Goal: Task Accomplishment & Management: Manage account settings

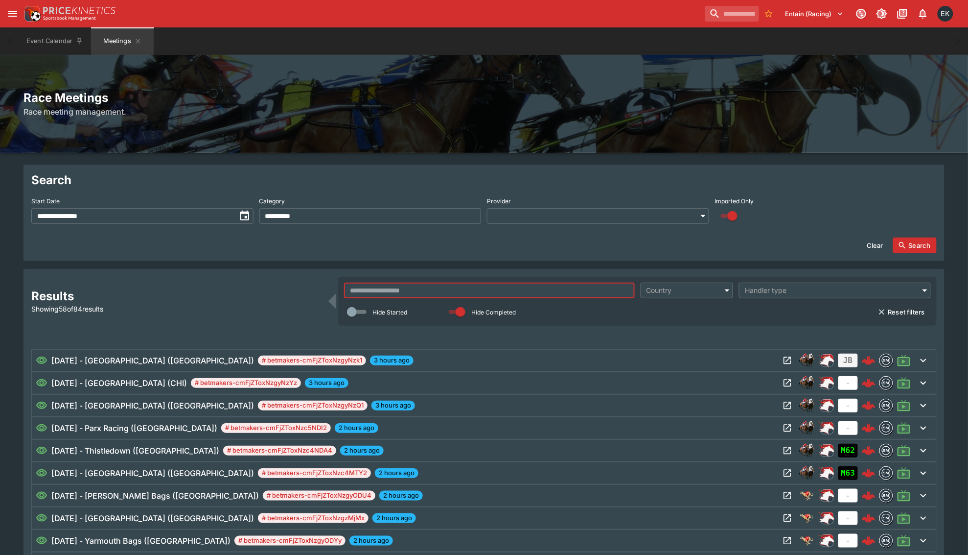
click at [378, 294] on input "text" at bounding box center [489, 290] width 290 height 16
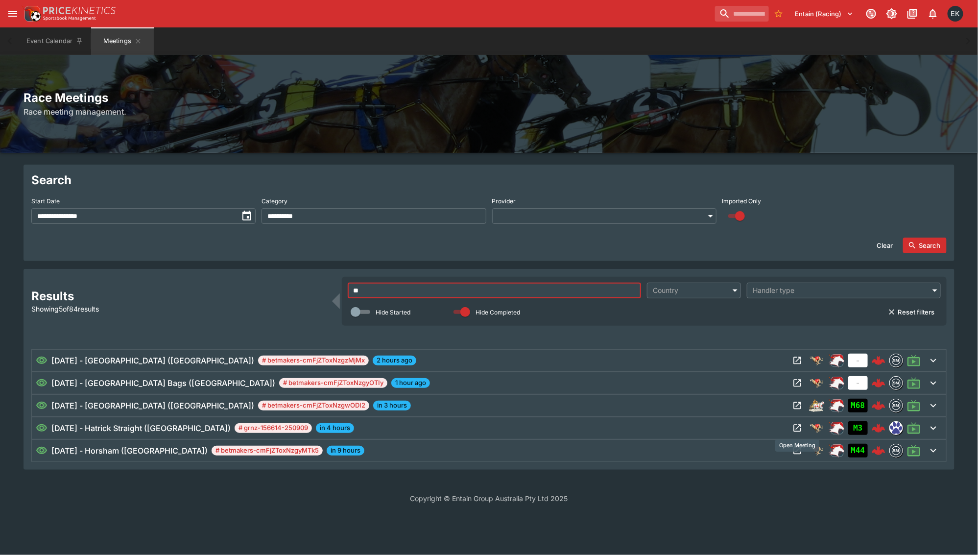
type input "**"
click at [793, 432] on icon "Open Meeting" at bounding box center [797, 428] width 10 height 10
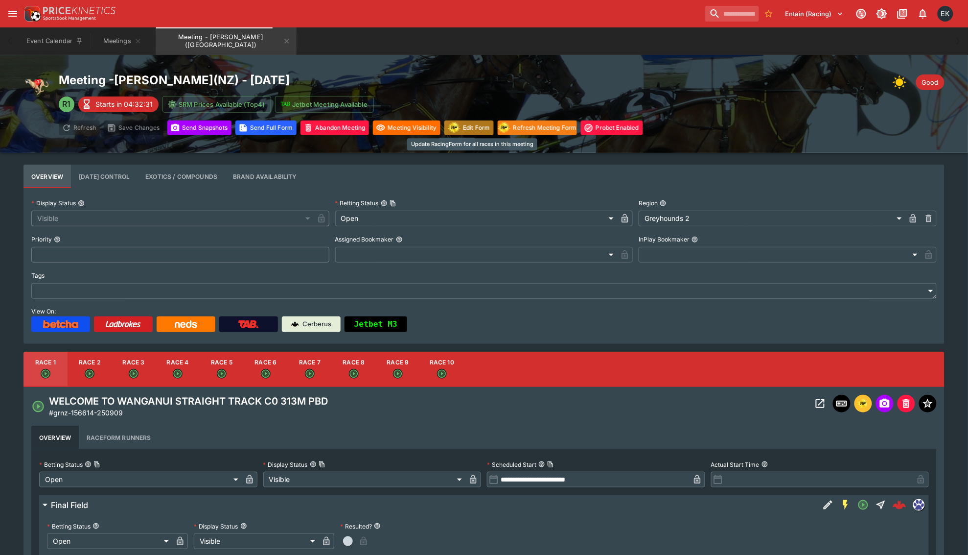
click at [461, 131] on img "racingform" at bounding box center [454, 127] width 14 height 12
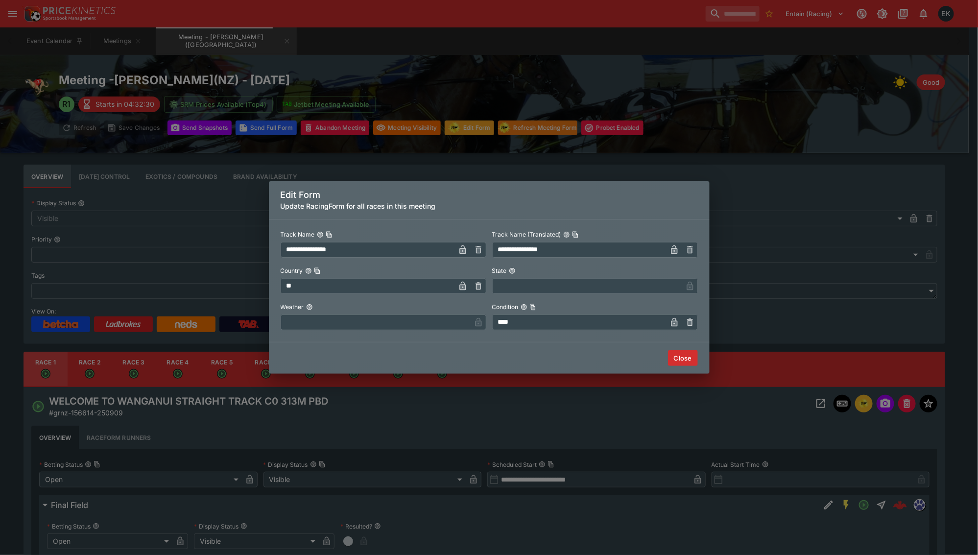
click at [384, 321] on input "text" at bounding box center [375, 322] width 190 height 16
type input "****"
click at [683, 357] on button "Close" at bounding box center [683, 358] width 30 height 16
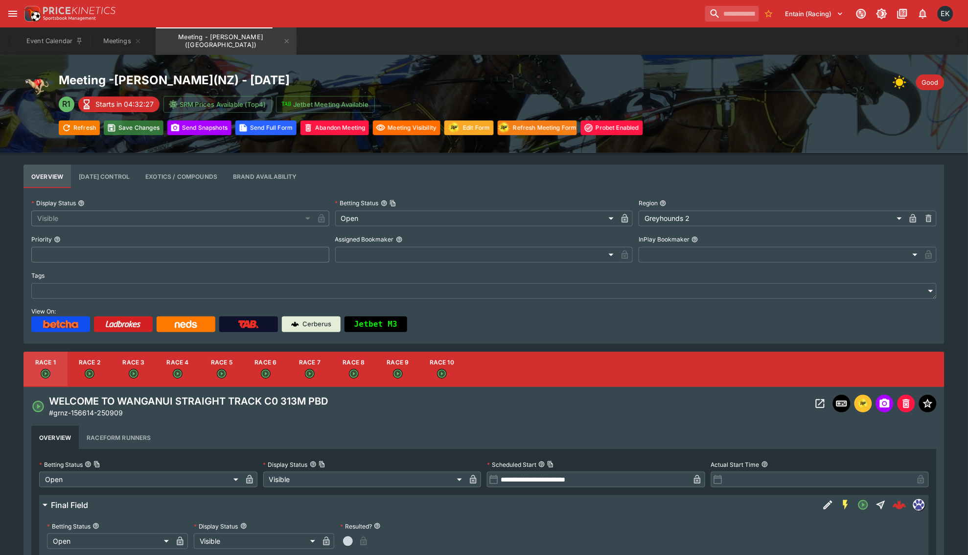
click at [147, 129] on button "Save Changes" at bounding box center [134, 127] width 60 height 15
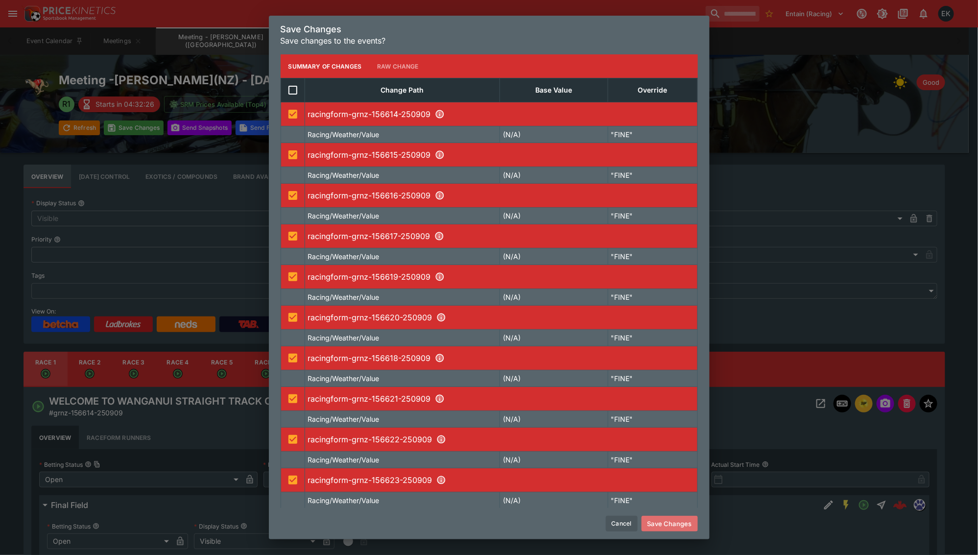
click at [683, 525] on button "Save Changes" at bounding box center [669, 523] width 56 height 16
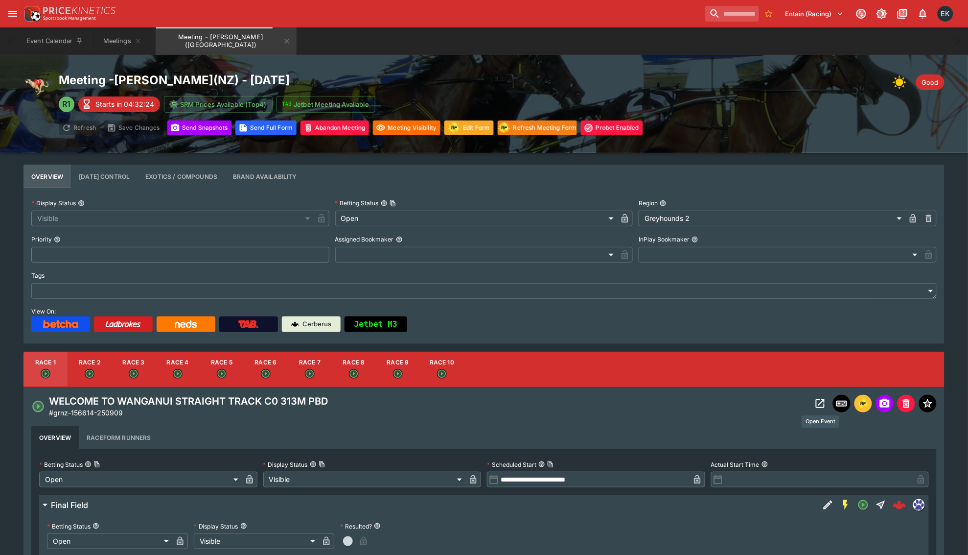
click at [818, 399] on icon "Open Event" at bounding box center [820, 403] width 9 height 9
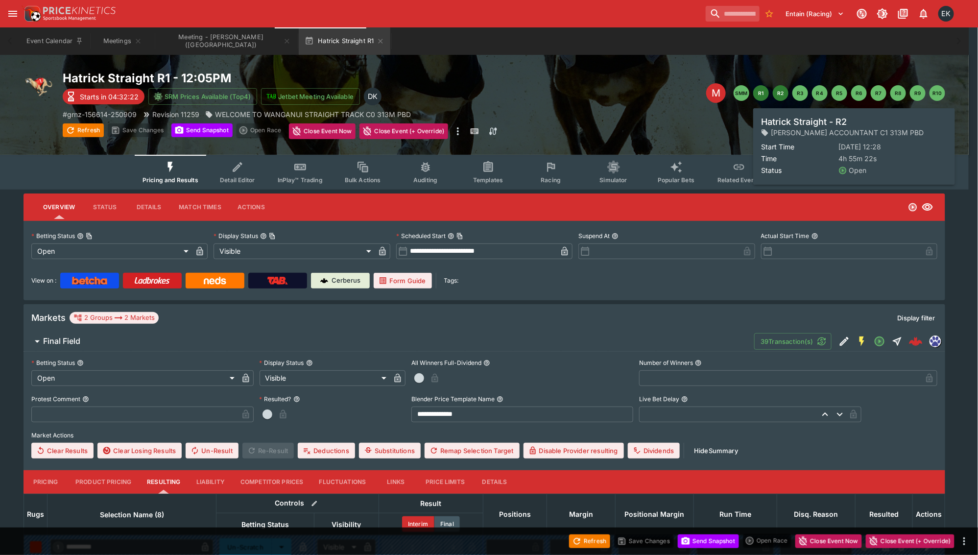
click at [784, 96] on button "R2" at bounding box center [780, 93] width 16 height 16
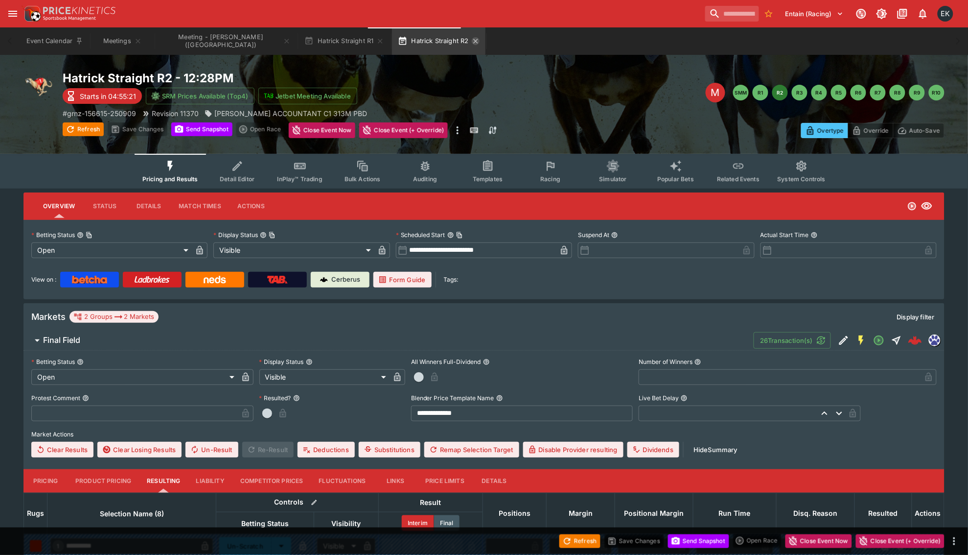
click at [376, 43] on icon "button" at bounding box center [380, 41] width 8 height 8
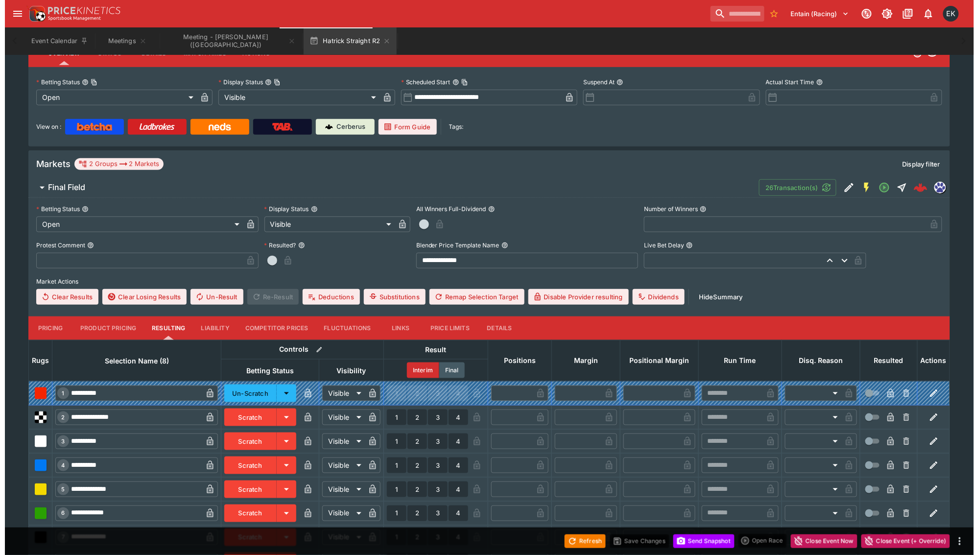
scroll to position [245, 0]
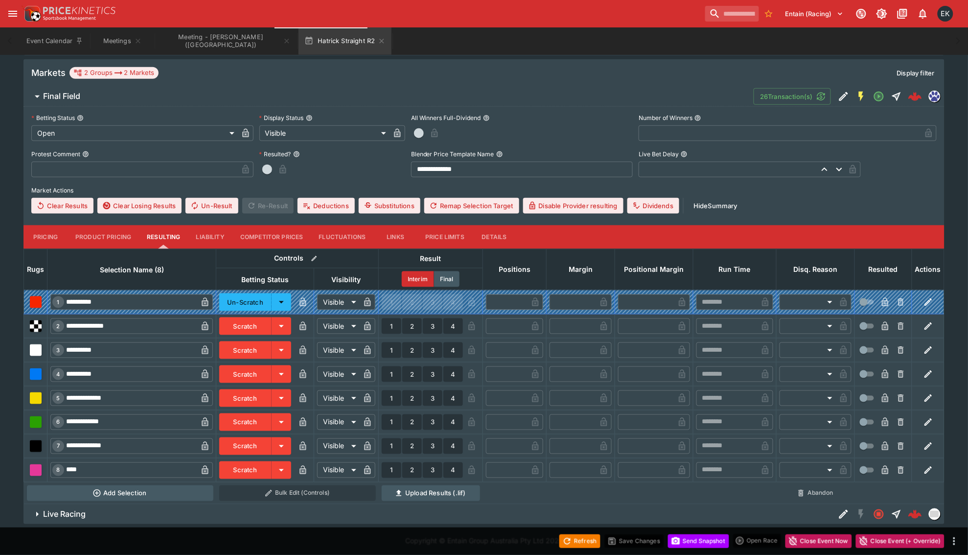
click at [238, 424] on button "Scratch" at bounding box center [245, 422] width 52 height 18
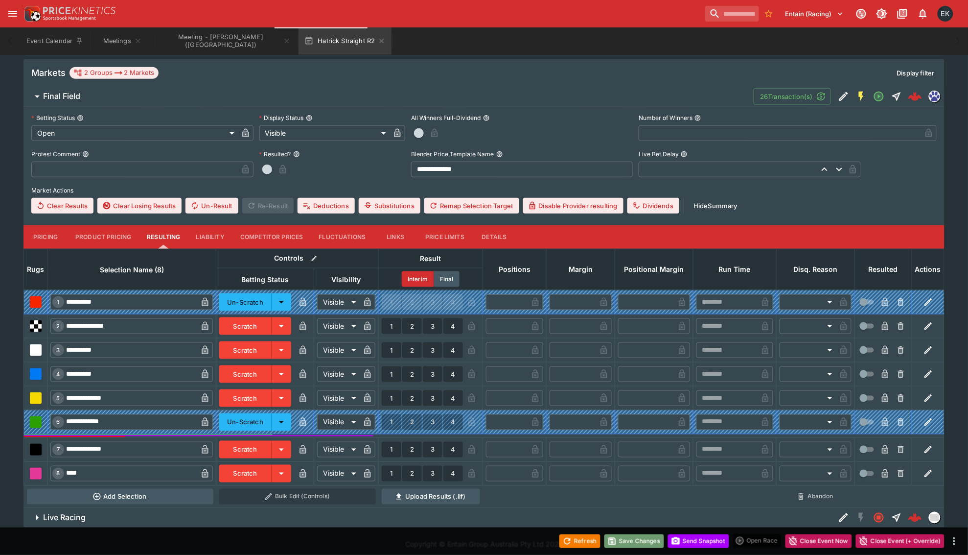
click at [642, 535] on button "Save Changes" at bounding box center [635, 541] width 60 height 14
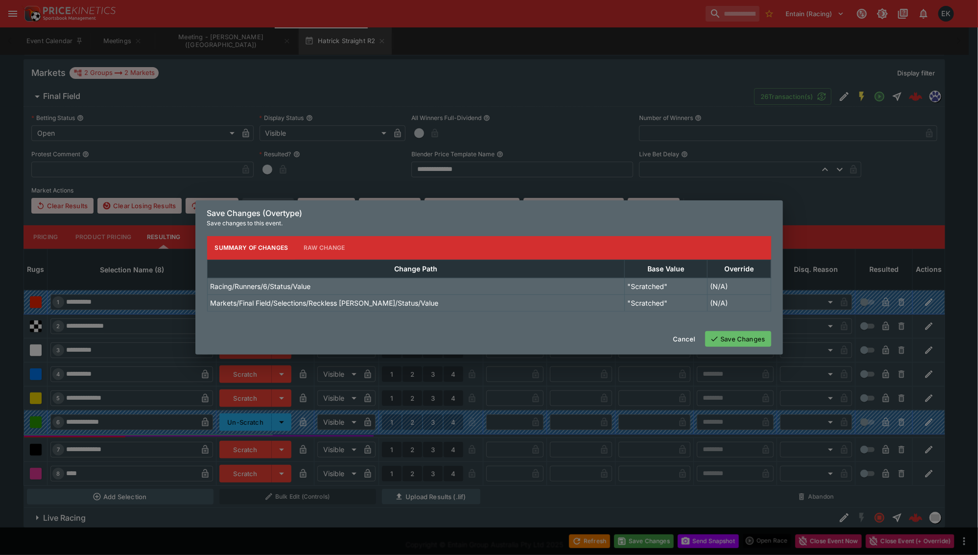
click at [726, 338] on button "Save Changes" at bounding box center [738, 339] width 66 height 16
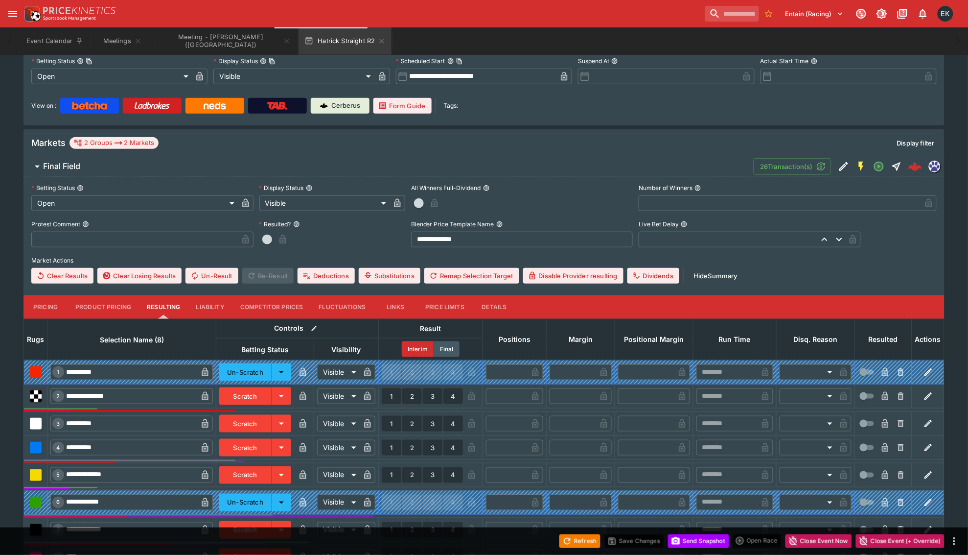
scroll to position [0, 0]
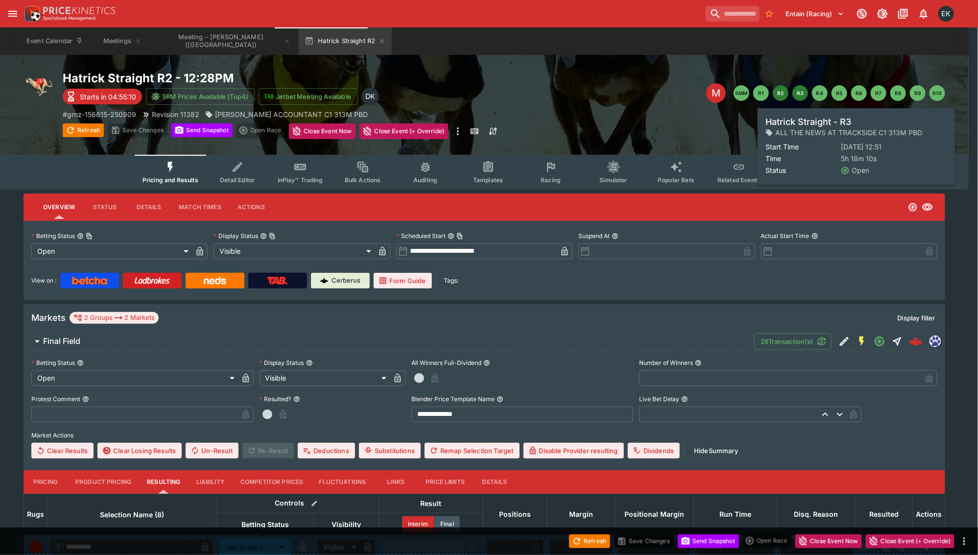
click at [803, 91] on button "R3" at bounding box center [800, 93] width 16 height 16
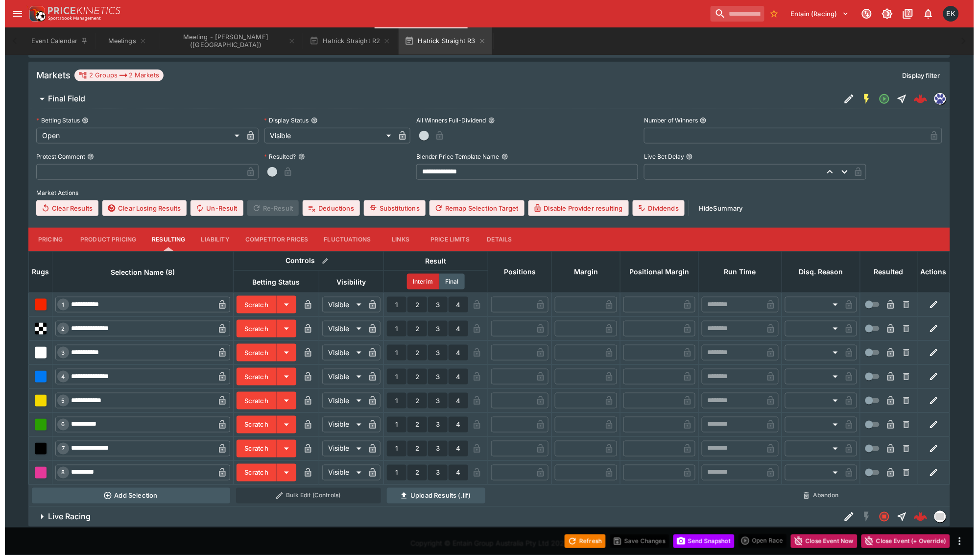
scroll to position [248, 0]
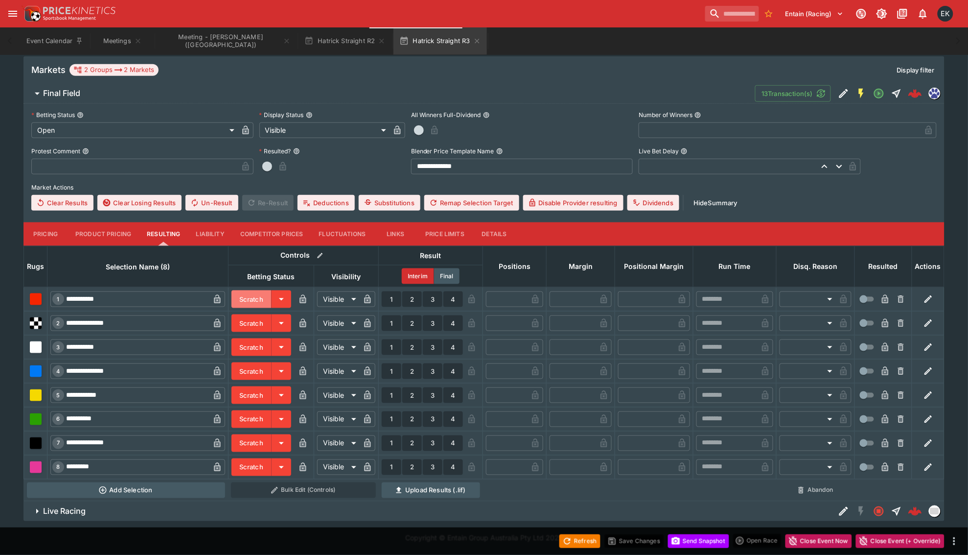
click at [246, 302] on button "Scratch" at bounding box center [252, 299] width 40 height 18
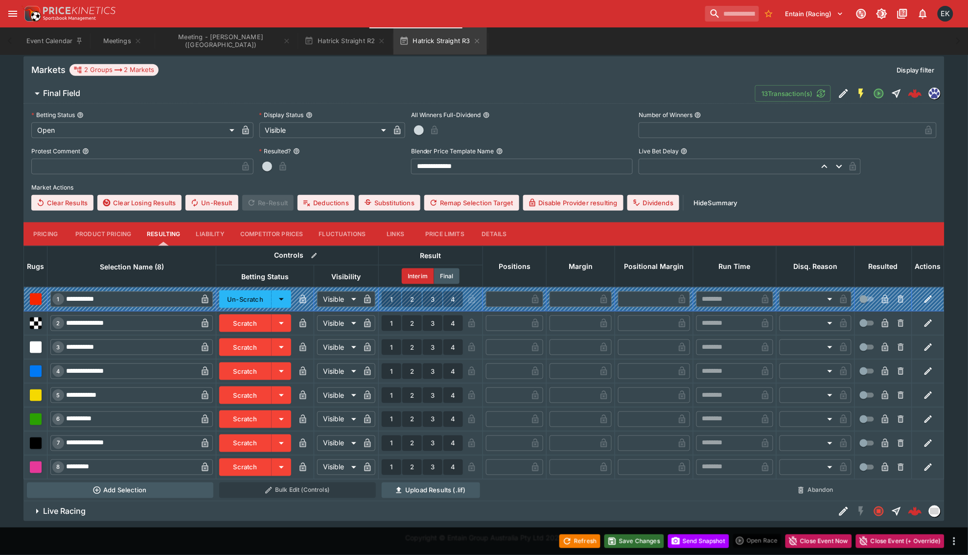
click at [637, 541] on button "Save Changes" at bounding box center [635, 541] width 60 height 14
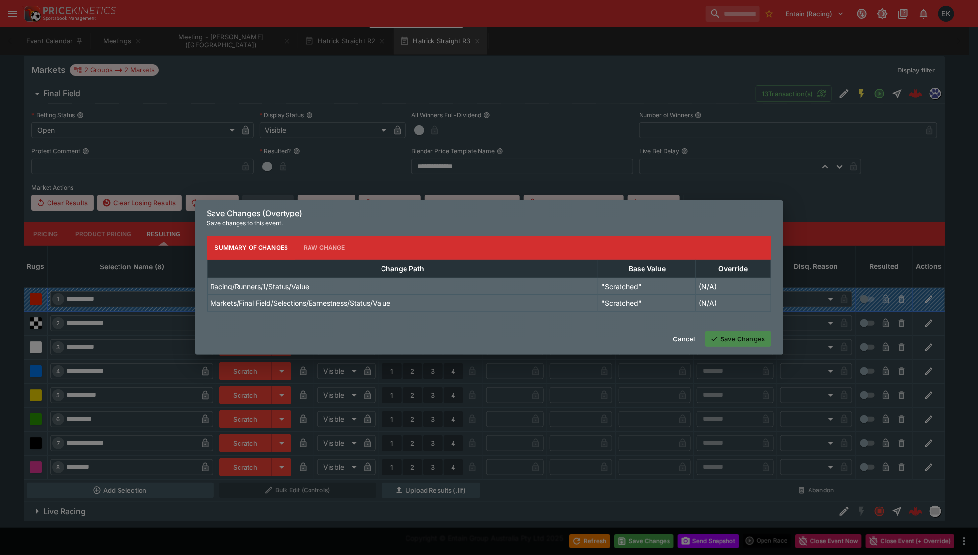
click at [742, 338] on button "Save Changes" at bounding box center [738, 339] width 66 height 16
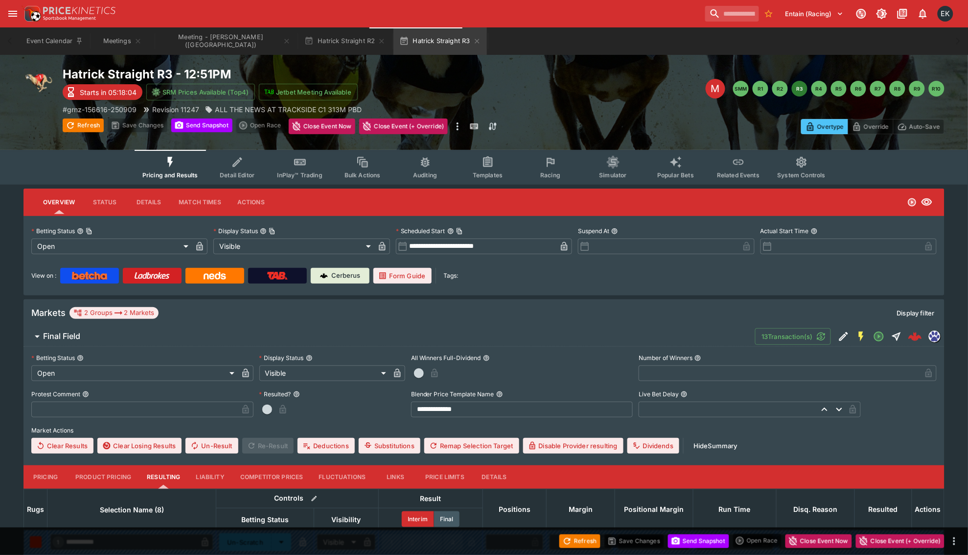
scroll to position [0, 0]
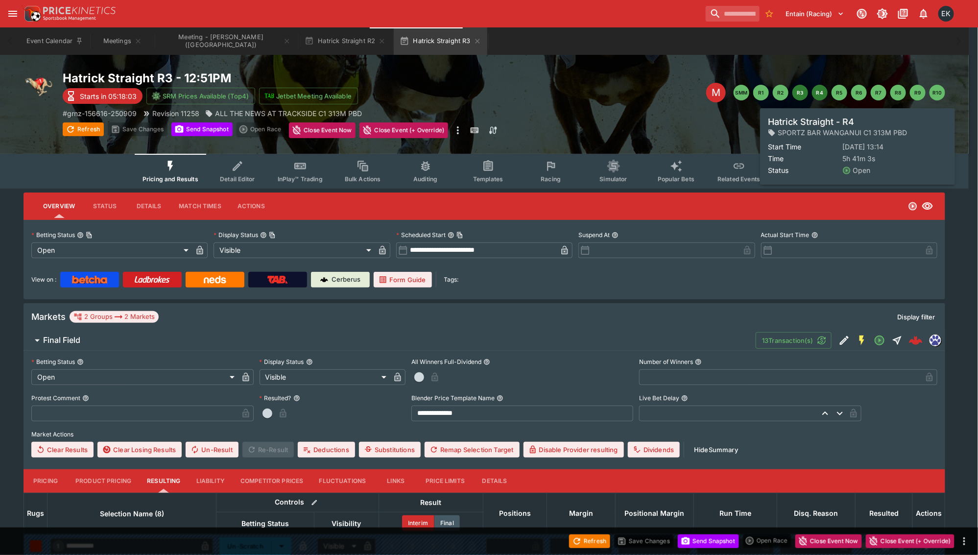
click at [818, 94] on button "R4" at bounding box center [820, 93] width 16 height 16
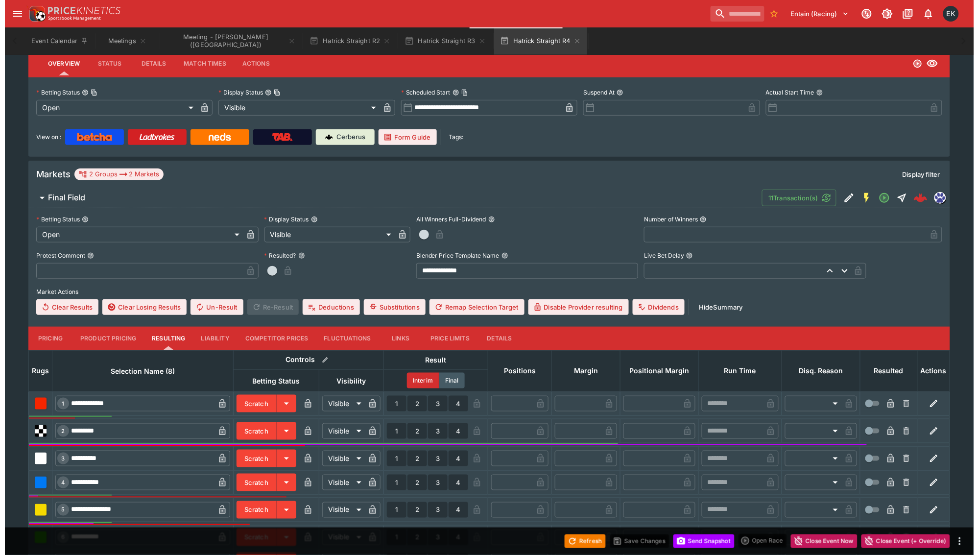
scroll to position [265, 0]
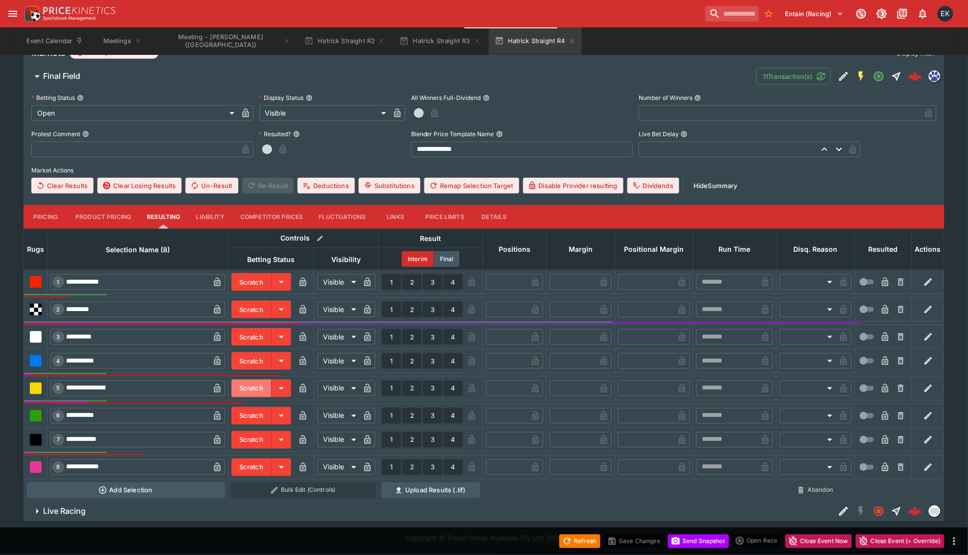
click at [247, 388] on button "Scratch" at bounding box center [252, 388] width 40 height 18
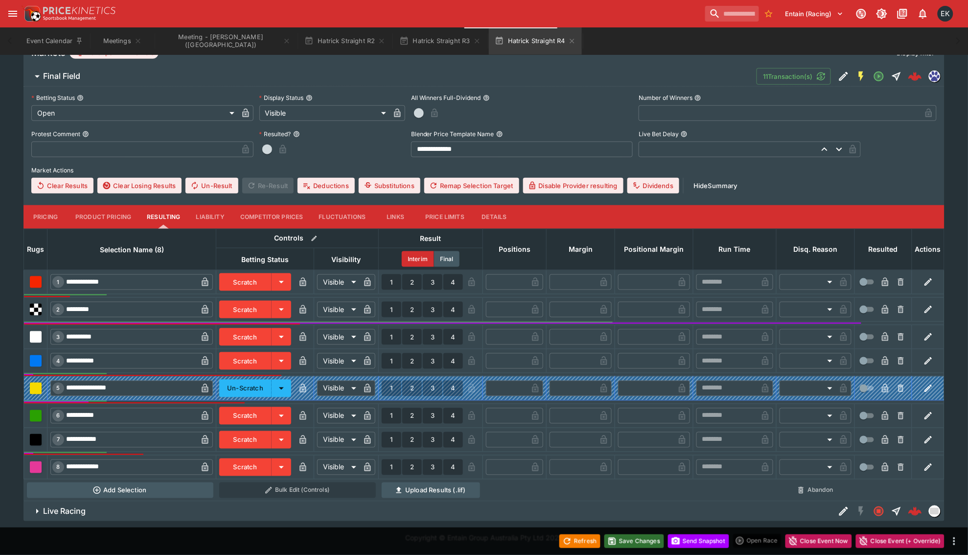
click at [640, 536] on button "Save Changes" at bounding box center [635, 541] width 60 height 14
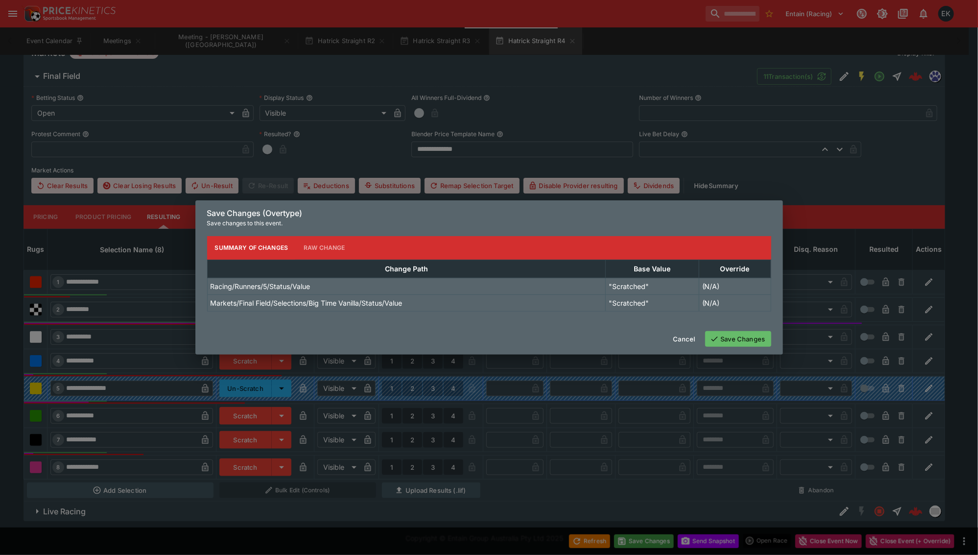
click at [749, 331] on button "Save Changes" at bounding box center [738, 339] width 66 height 16
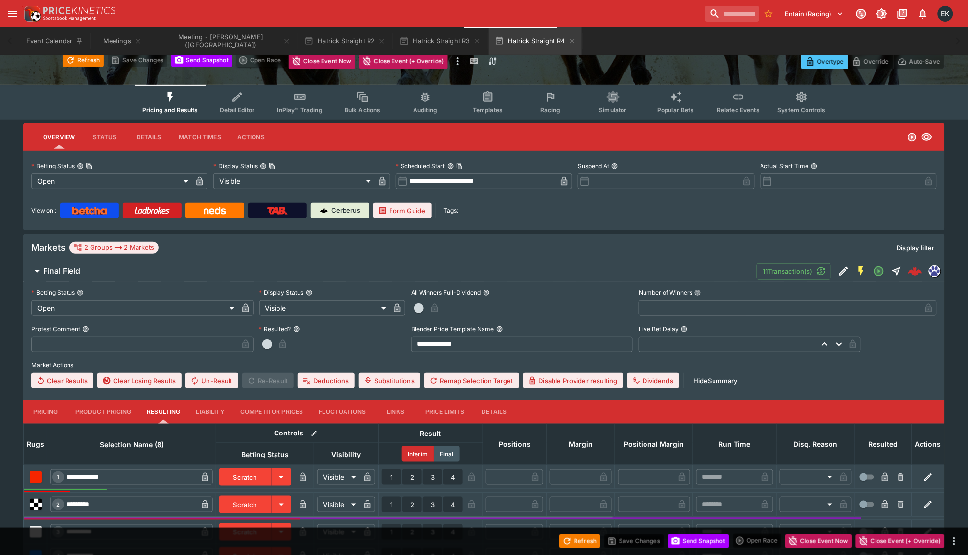
scroll to position [0, 0]
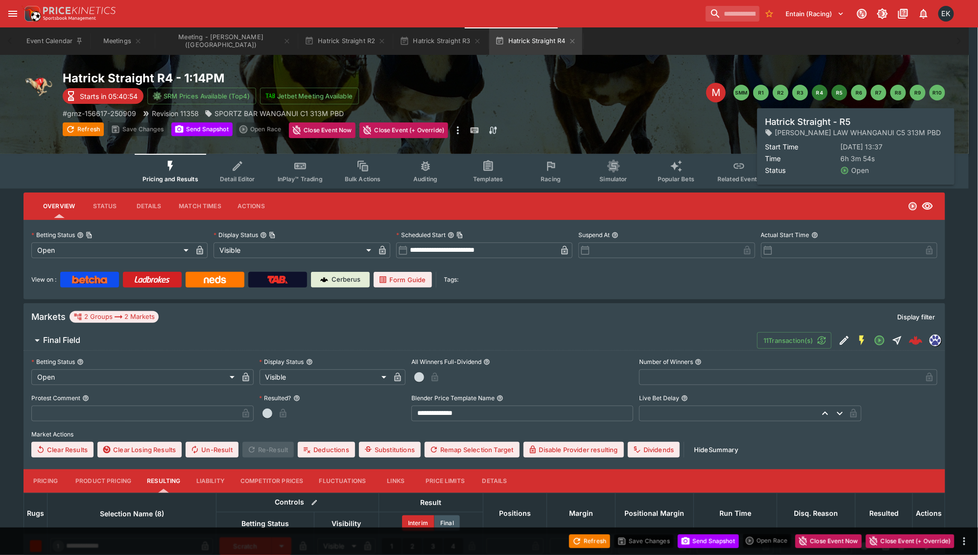
click at [839, 96] on button "R5" at bounding box center [839, 93] width 16 height 16
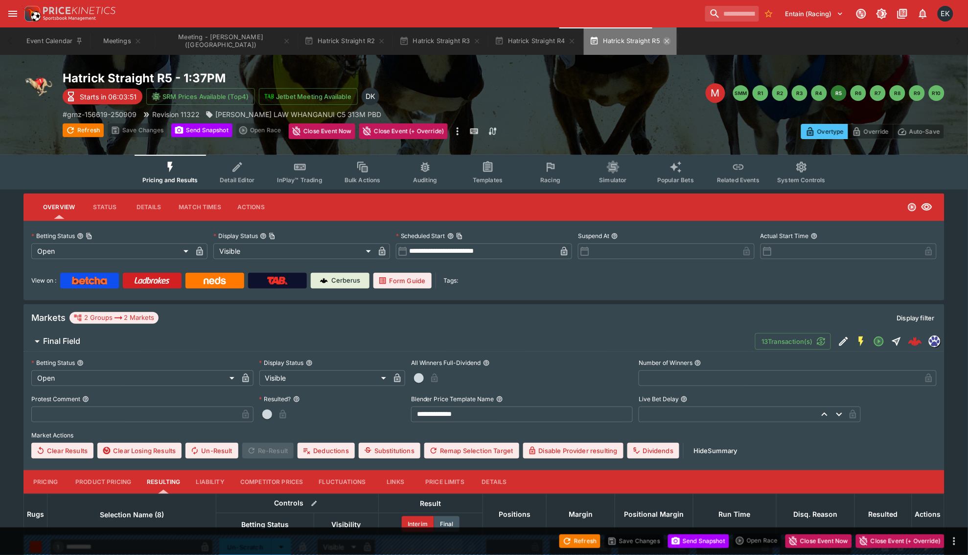
click at [663, 43] on icon "button" at bounding box center [667, 41] width 8 height 8
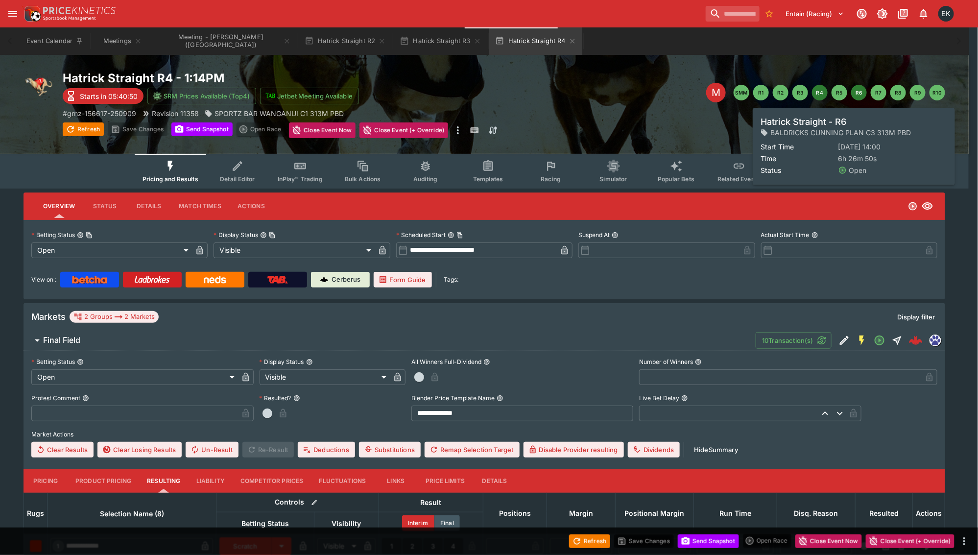
click at [860, 94] on button "R6" at bounding box center [859, 93] width 16 height 16
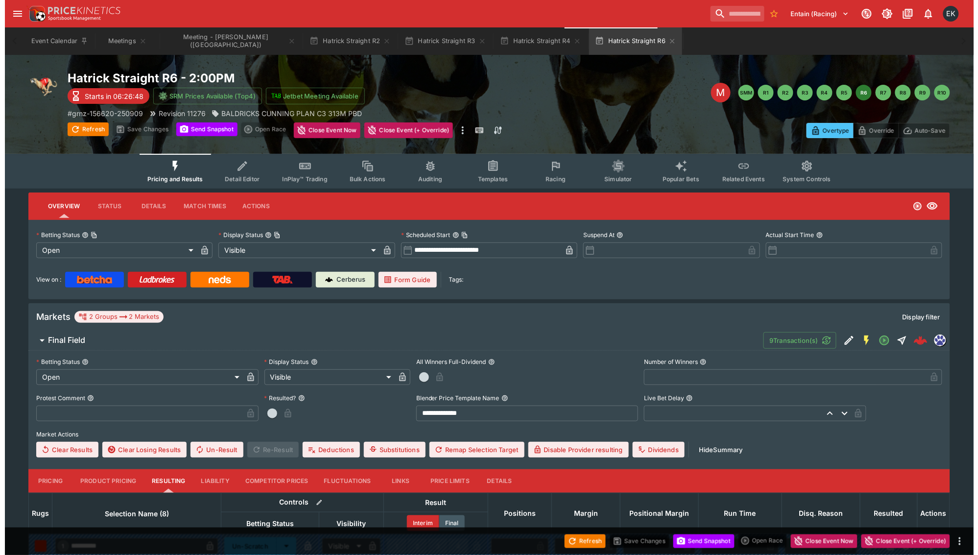
scroll to position [248, 0]
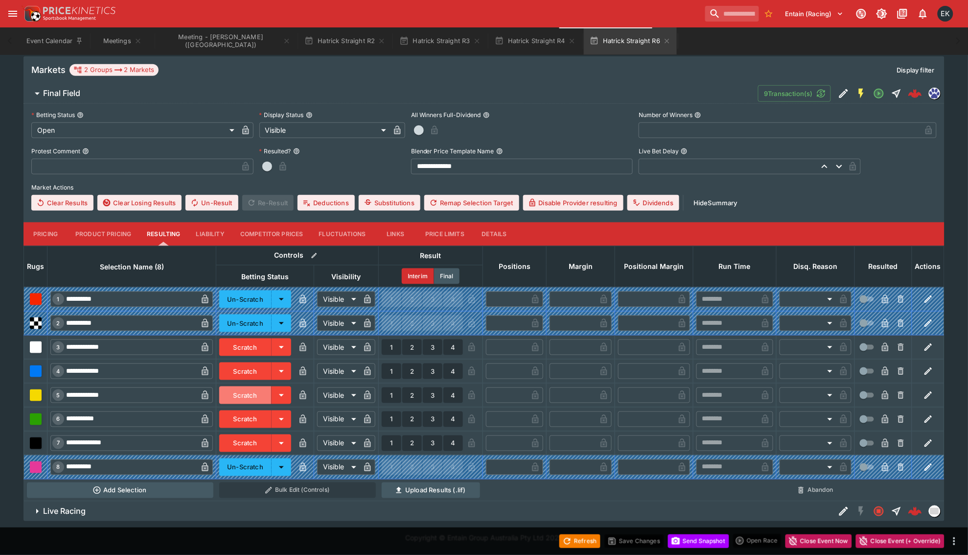
click at [243, 393] on button "Scratch" at bounding box center [245, 395] width 52 height 18
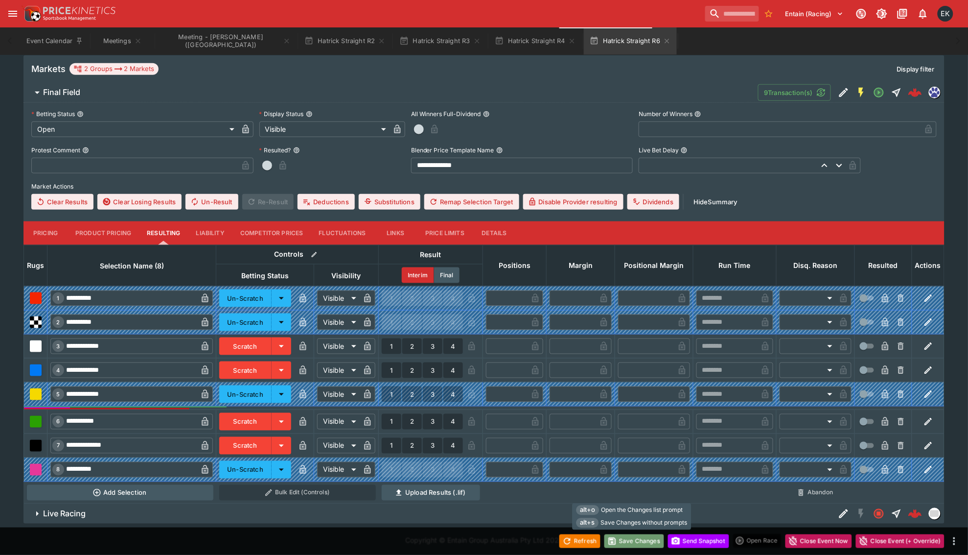
click at [635, 540] on button "Save Changes" at bounding box center [635, 541] width 60 height 14
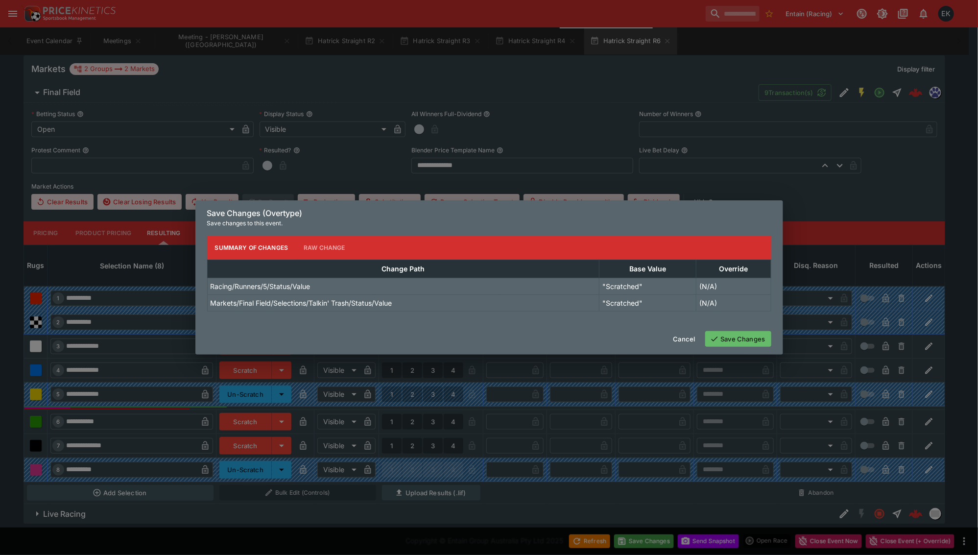
click at [733, 338] on button "Save Changes" at bounding box center [738, 339] width 66 height 16
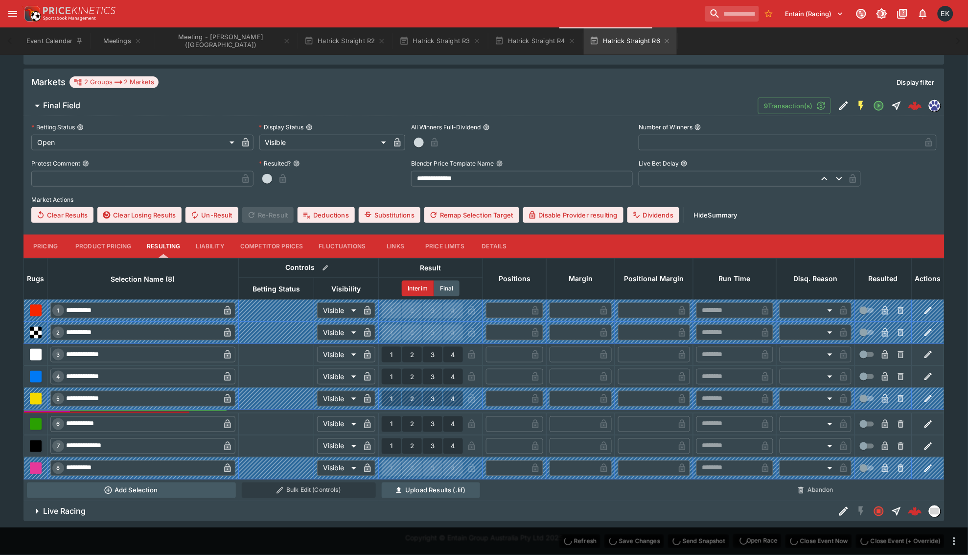
scroll to position [125, 0]
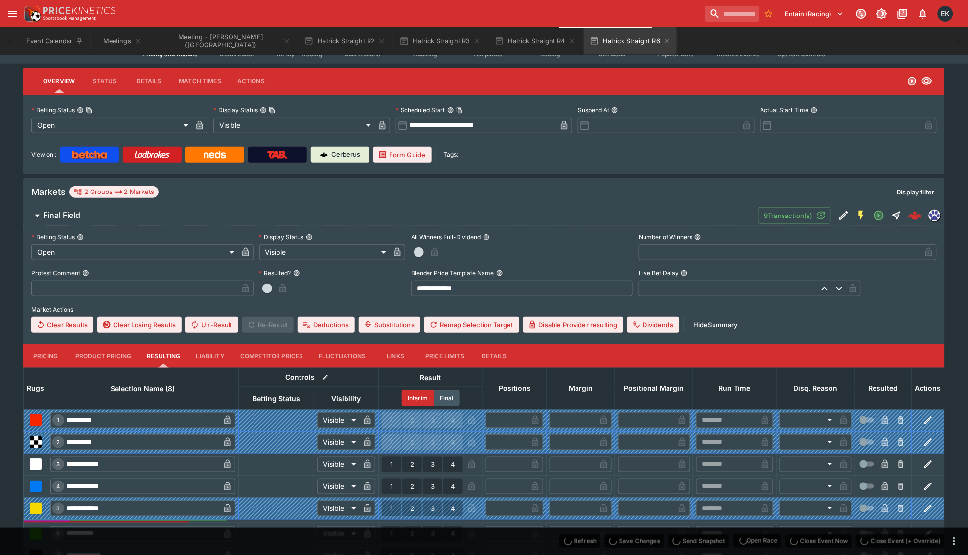
type input "*"
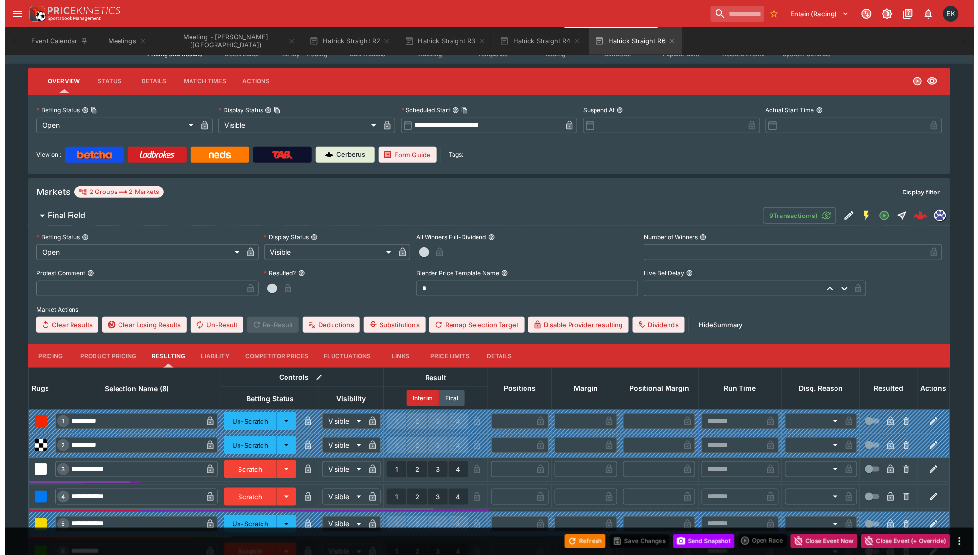
scroll to position [0, 0]
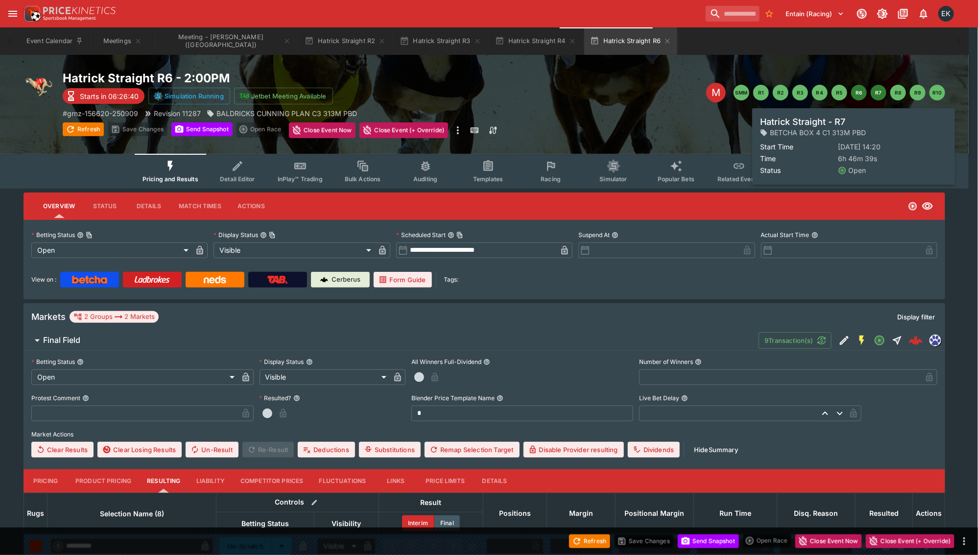
click at [880, 90] on button "R7" at bounding box center [878, 93] width 16 height 16
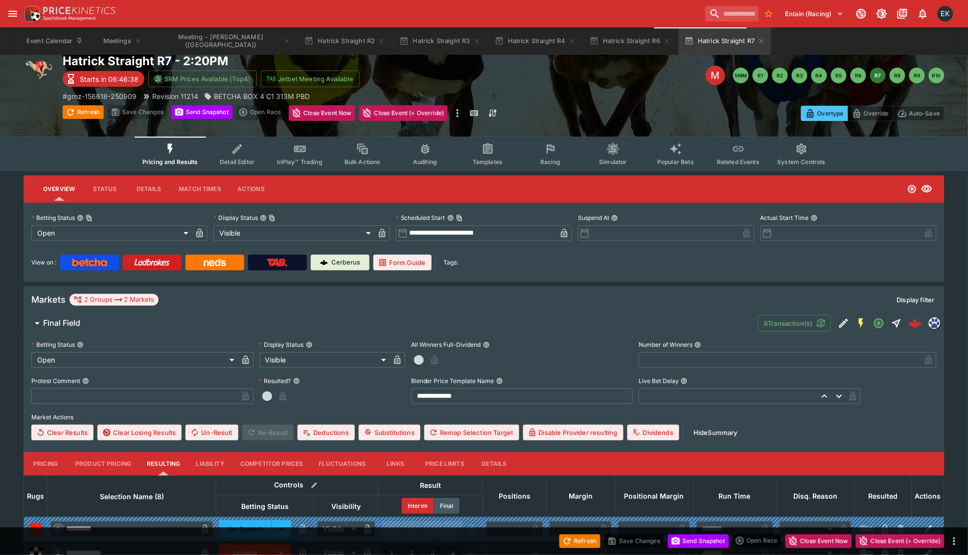
scroll to position [122, 0]
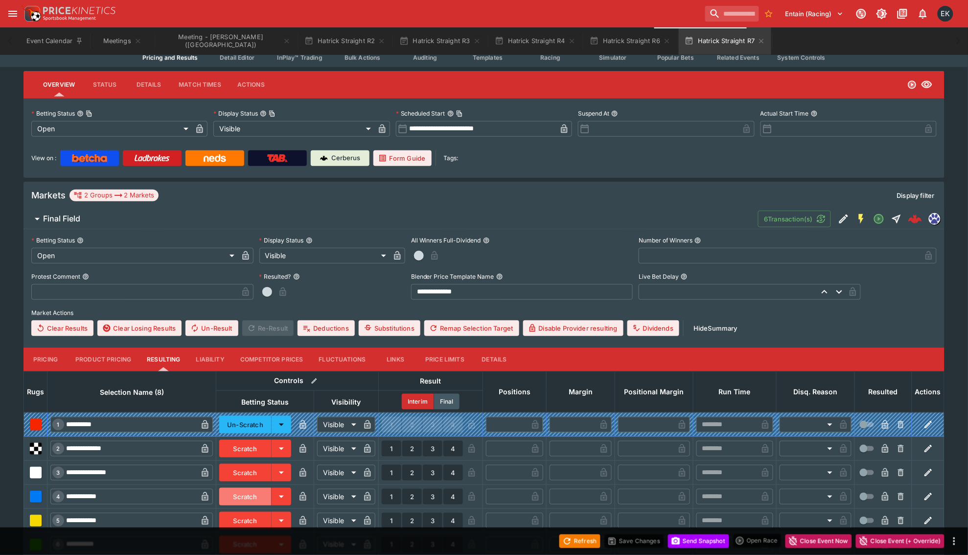
click at [247, 496] on button "Scratch" at bounding box center [245, 497] width 52 height 18
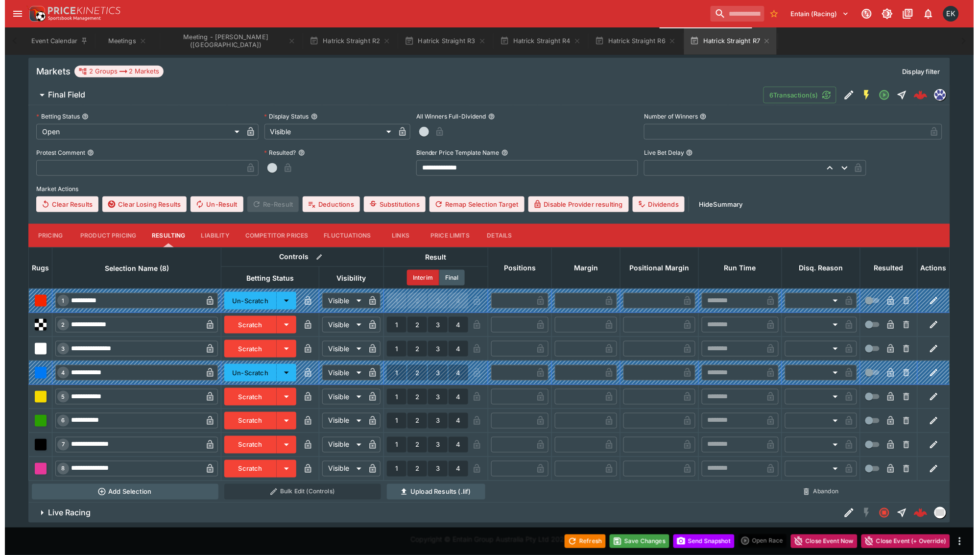
scroll to position [248, 0]
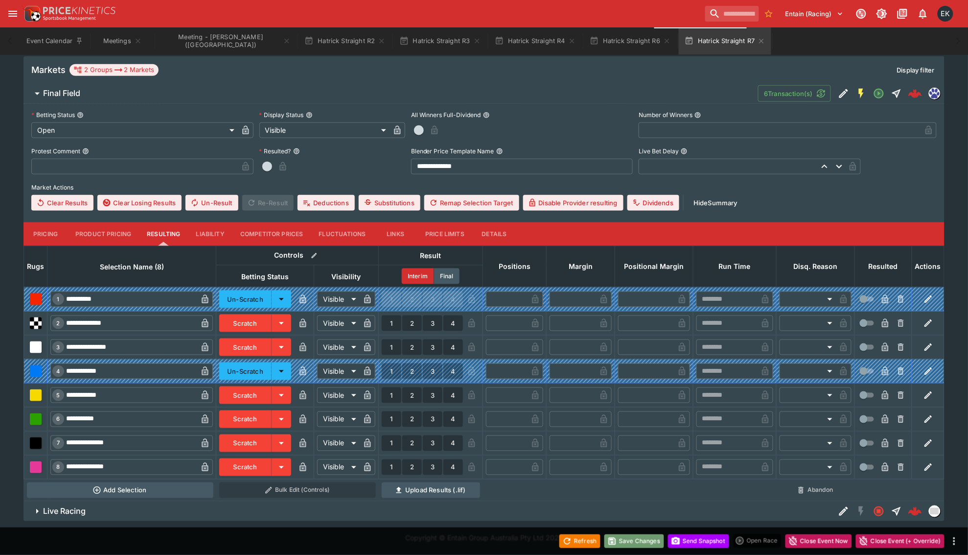
click at [646, 542] on button "Save Changes" at bounding box center [635, 541] width 60 height 14
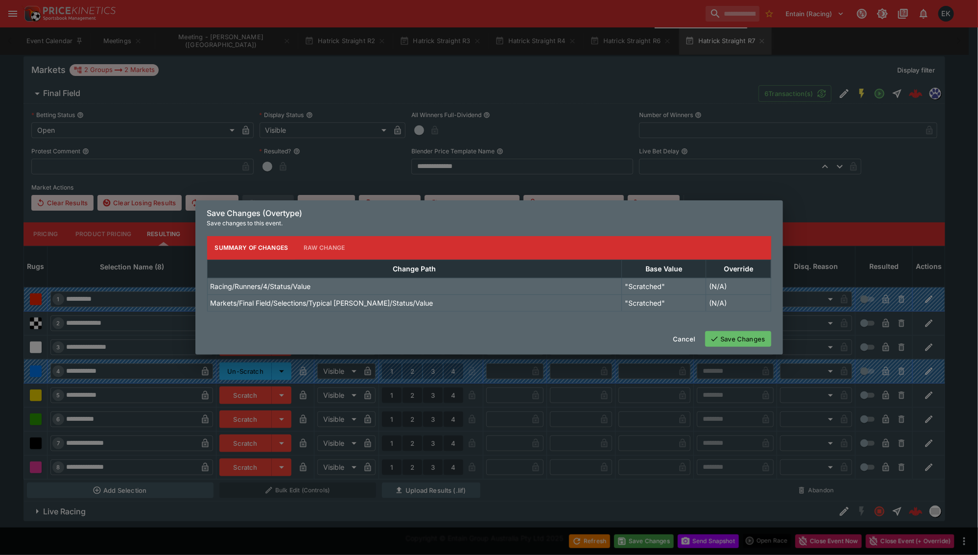
click at [749, 338] on button "Save Changes" at bounding box center [738, 339] width 66 height 16
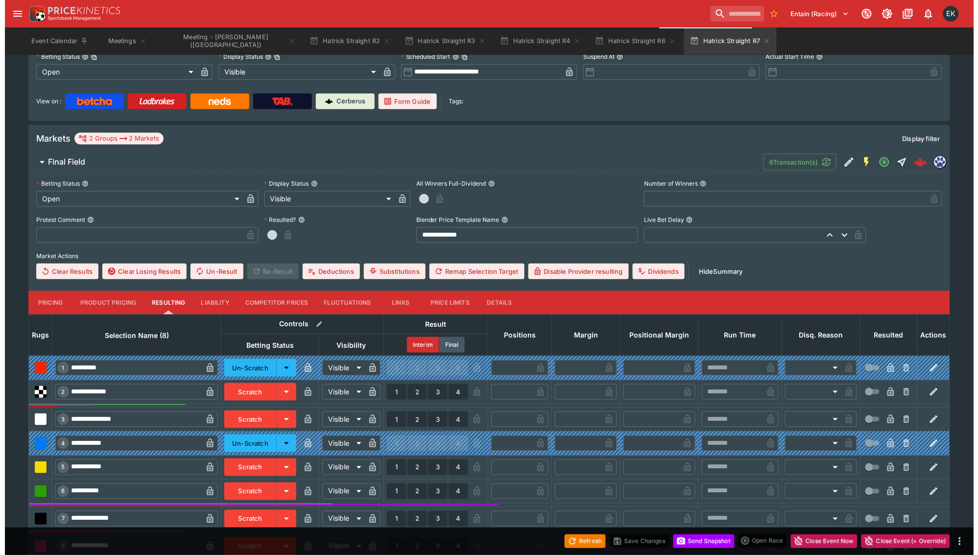
scroll to position [3, 0]
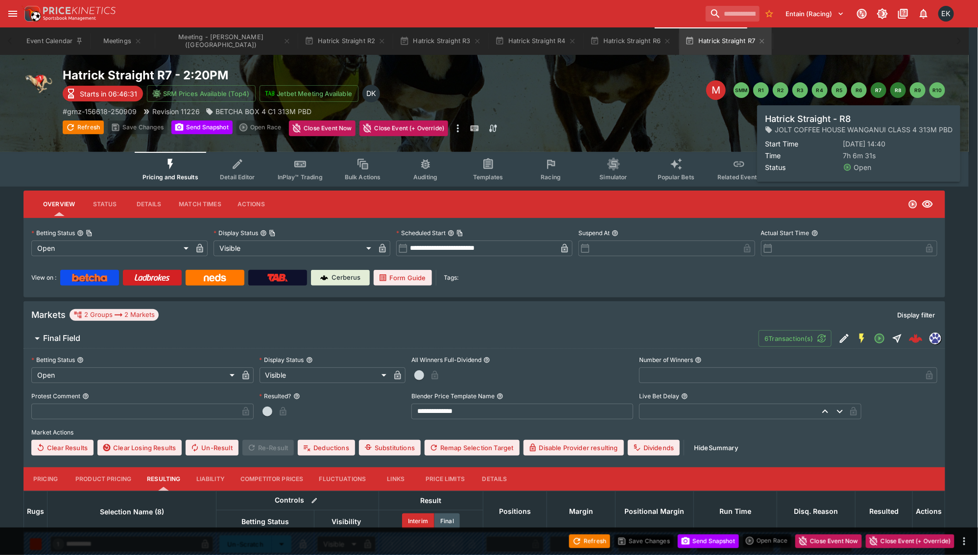
click at [901, 91] on button "R8" at bounding box center [898, 90] width 16 height 16
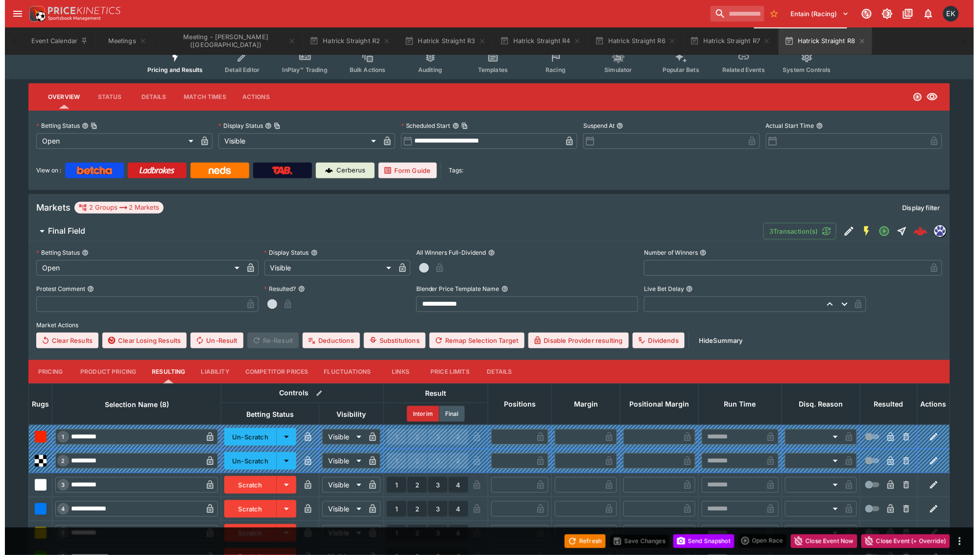
scroll to position [248, 0]
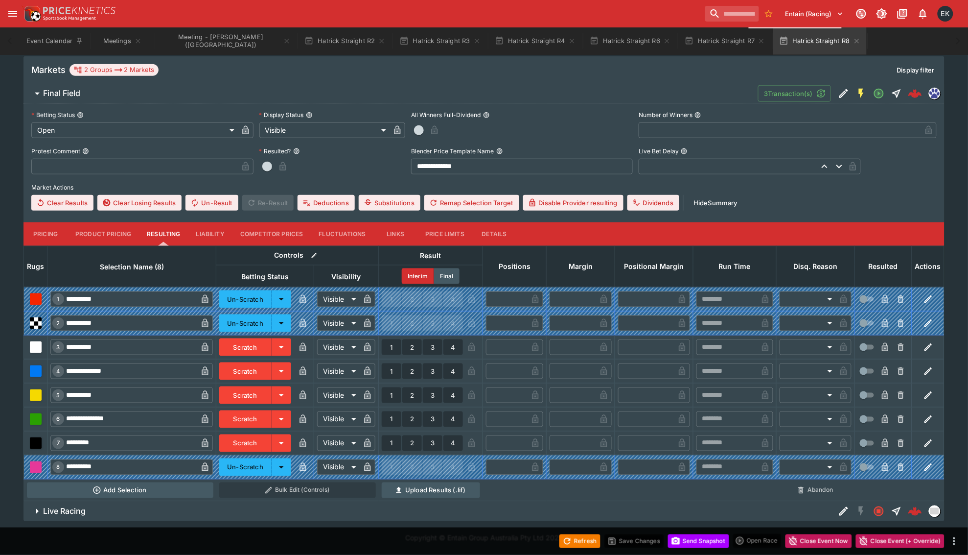
click at [248, 442] on button "Scratch" at bounding box center [245, 443] width 52 height 18
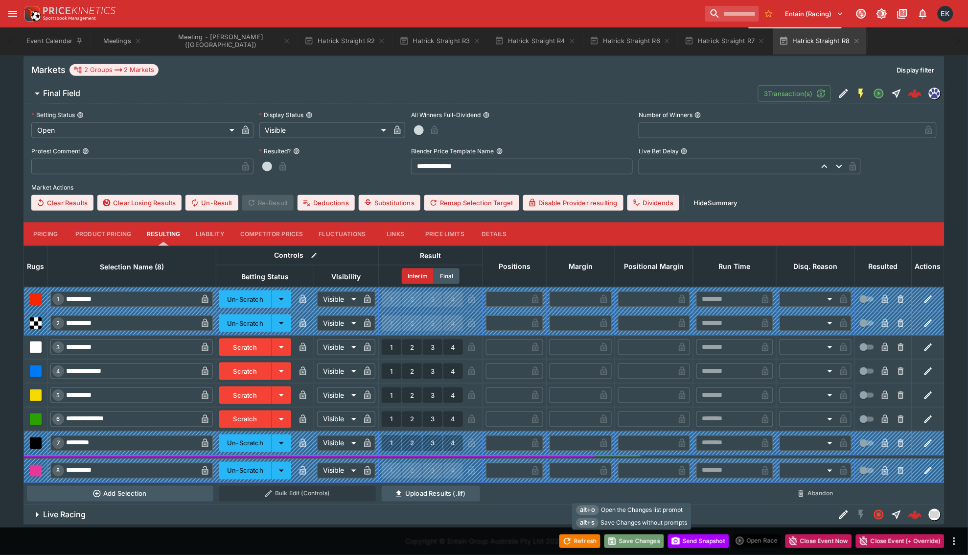
click at [638, 542] on button "Save Changes" at bounding box center [635, 541] width 60 height 14
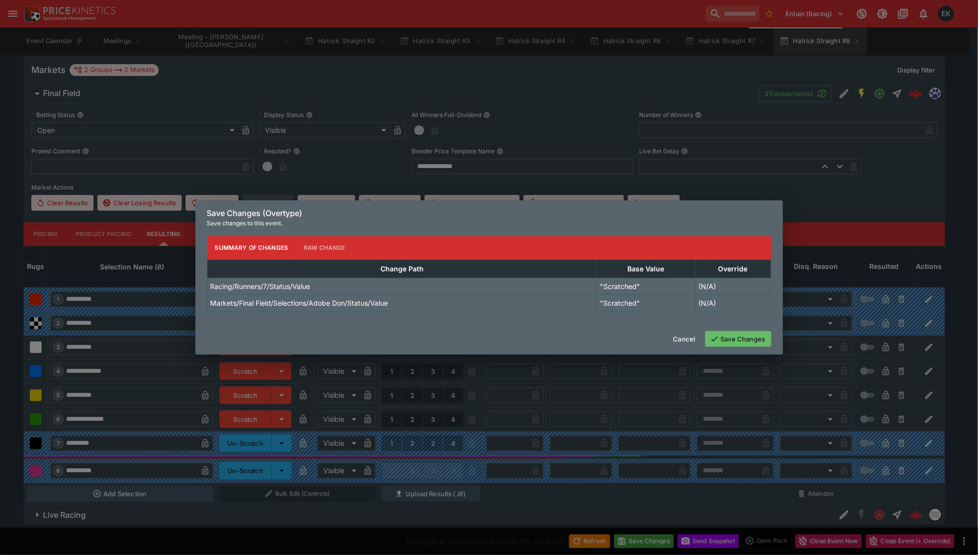
click at [737, 335] on button "Save Changes" at bounding box center [738, 339] width 66 height 16
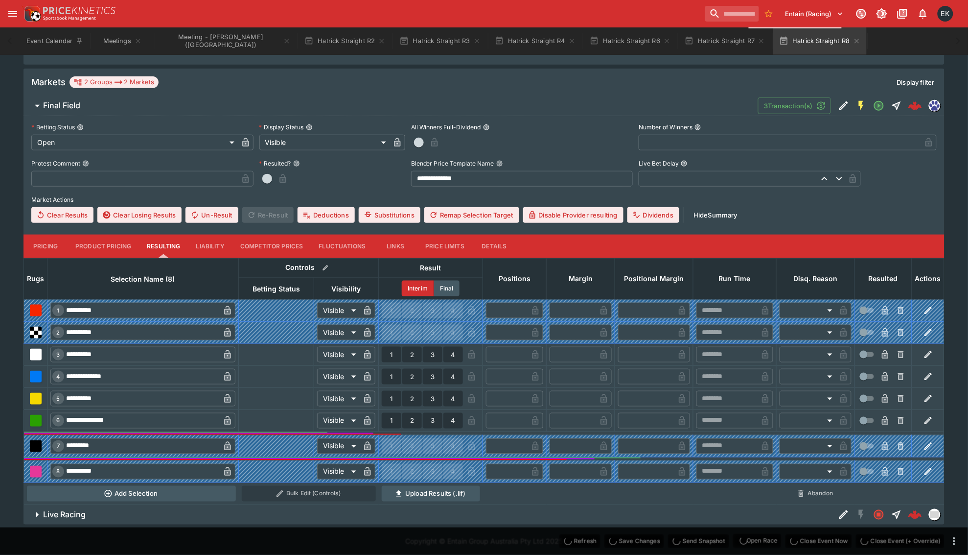
scroll to position [239, 0]
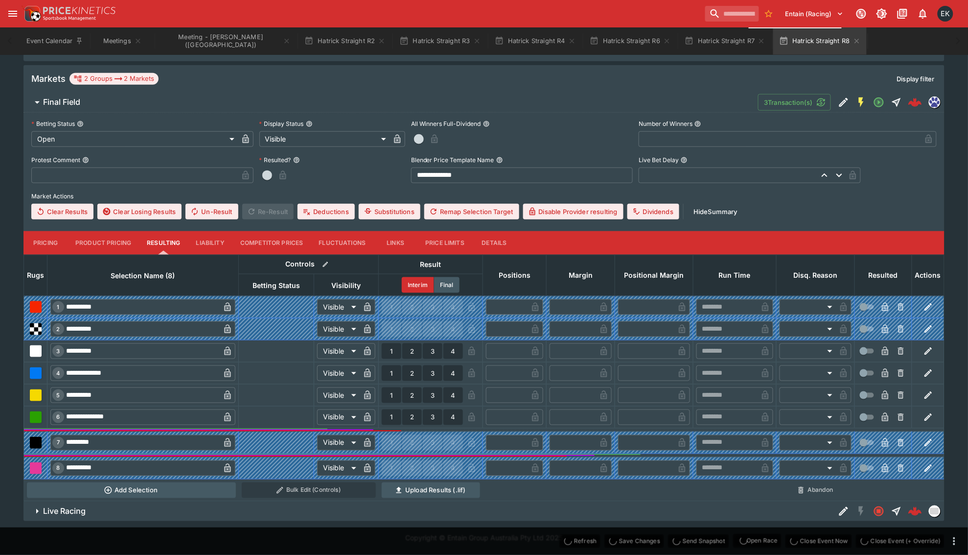
type input "*"
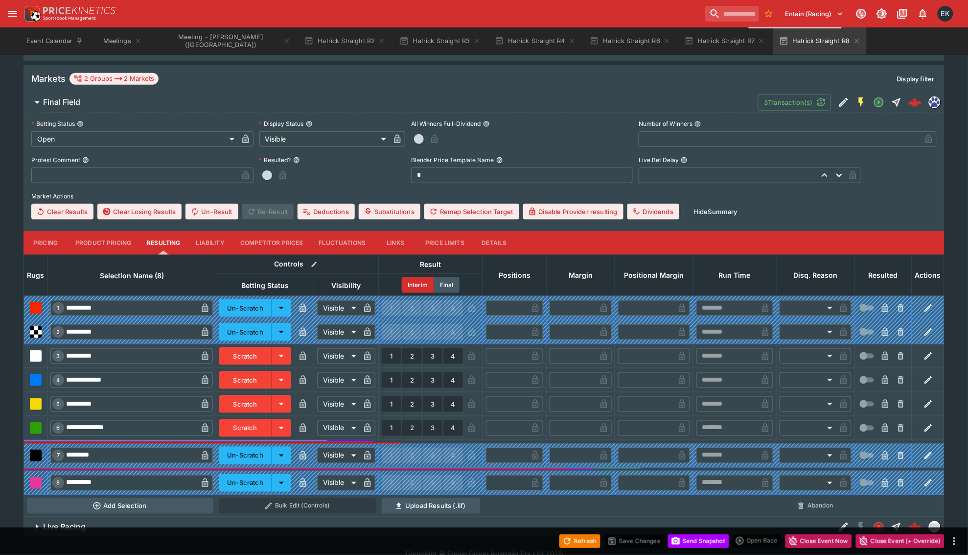
scroll to position [0, 0]
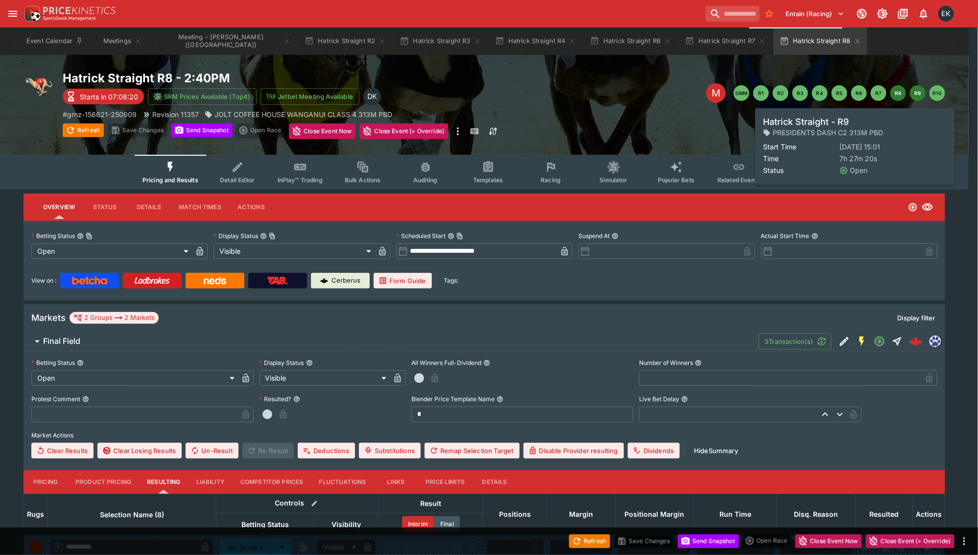
click at [916, 95] on button "R9" at bounding box center [917, 93] width 16 height 16
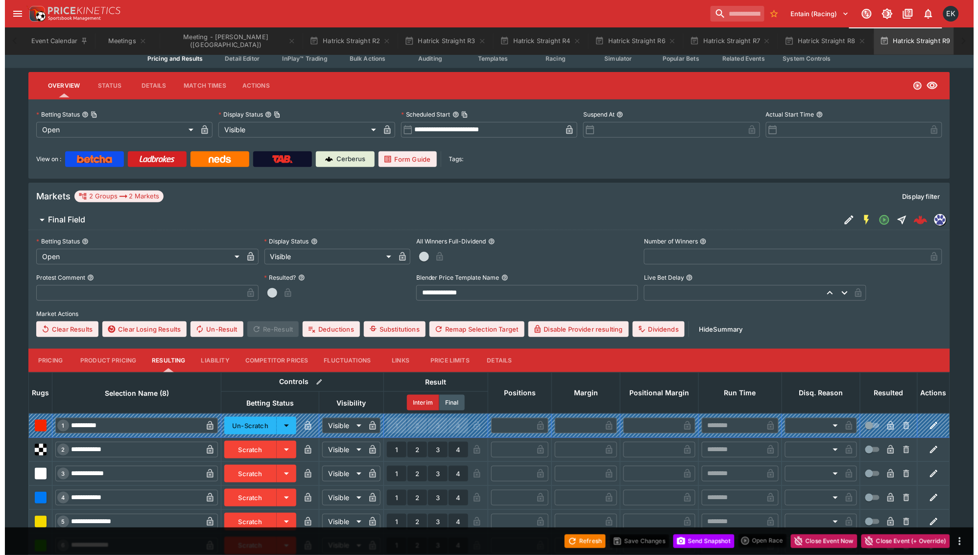
scroll to position [248, 0]
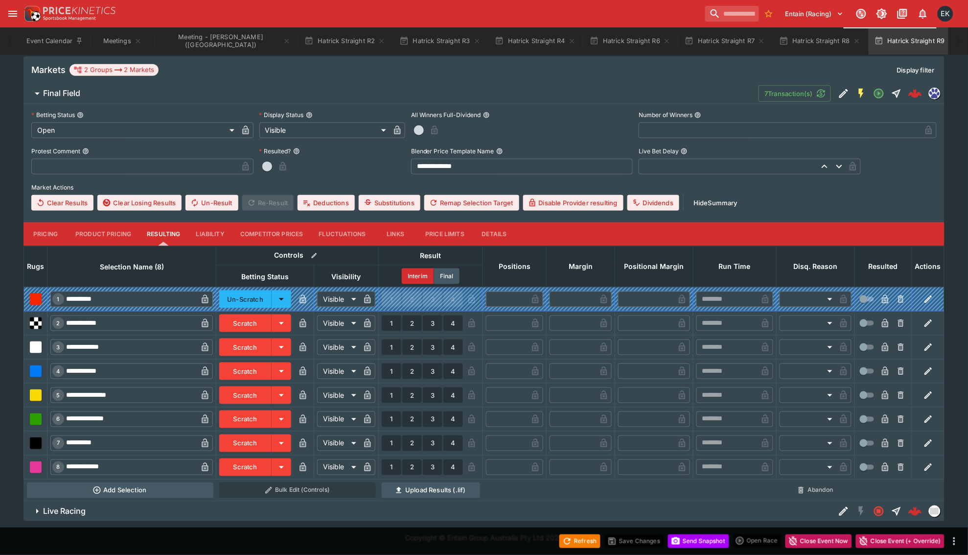
click at [246, 376] on button "Scratch" at bounding box center [245, 371] width 52 height 18
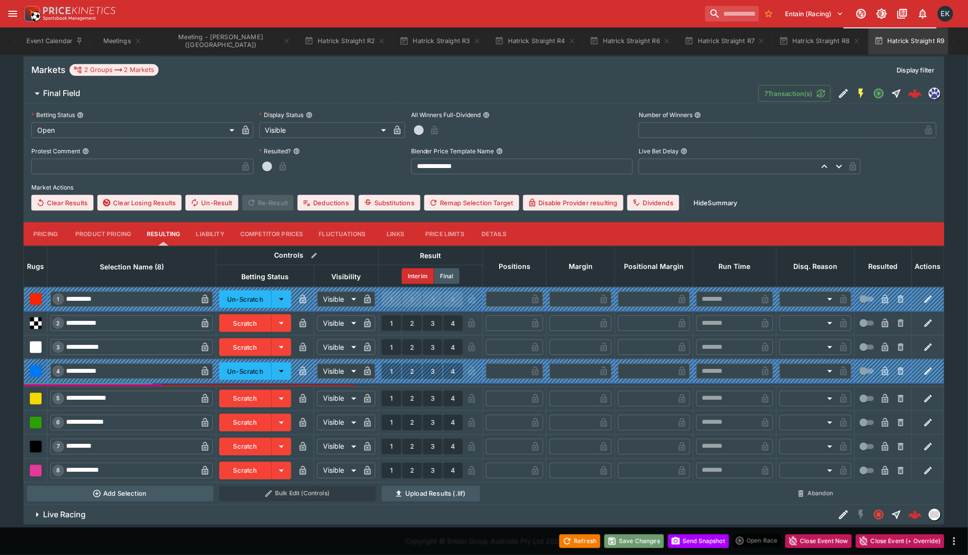
click at [638, 544] on button "Save Changes" at bounding box center [635, 541] width 60 height 14
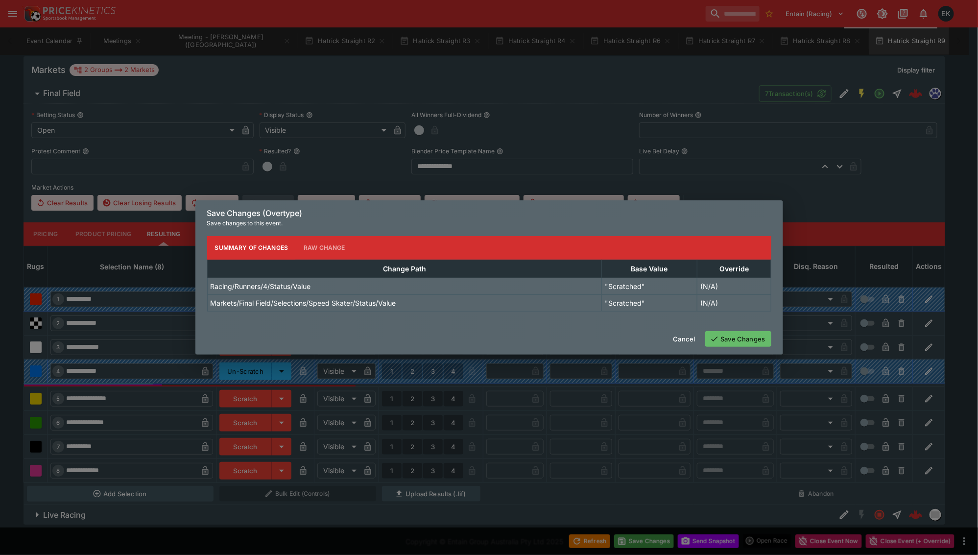
click at [744, 339] on button "Save Changes" at bounding box center [738, 339] width 66 height 16
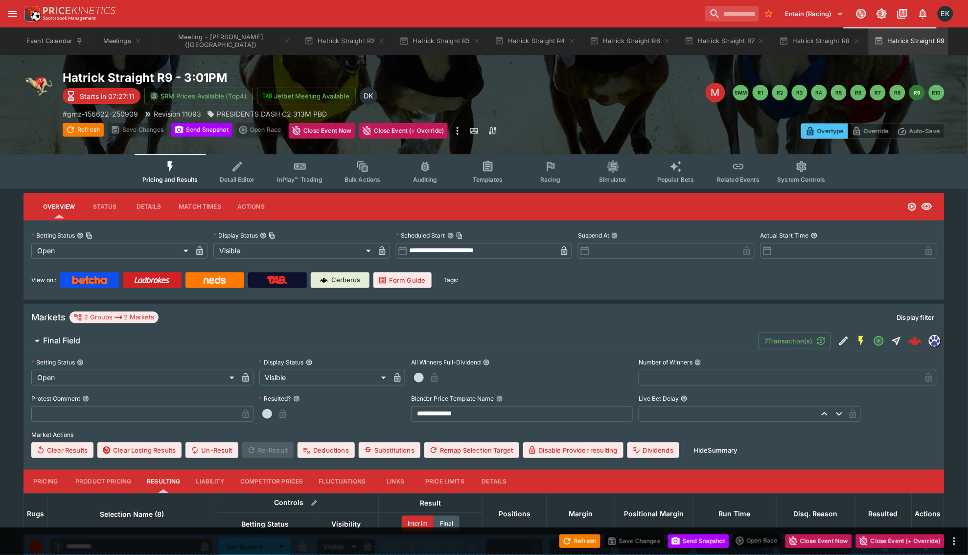
scroll to position [0, 0]
click at [380, 43] on icon "button" at bounding box center [382, 41] width 4 height 4
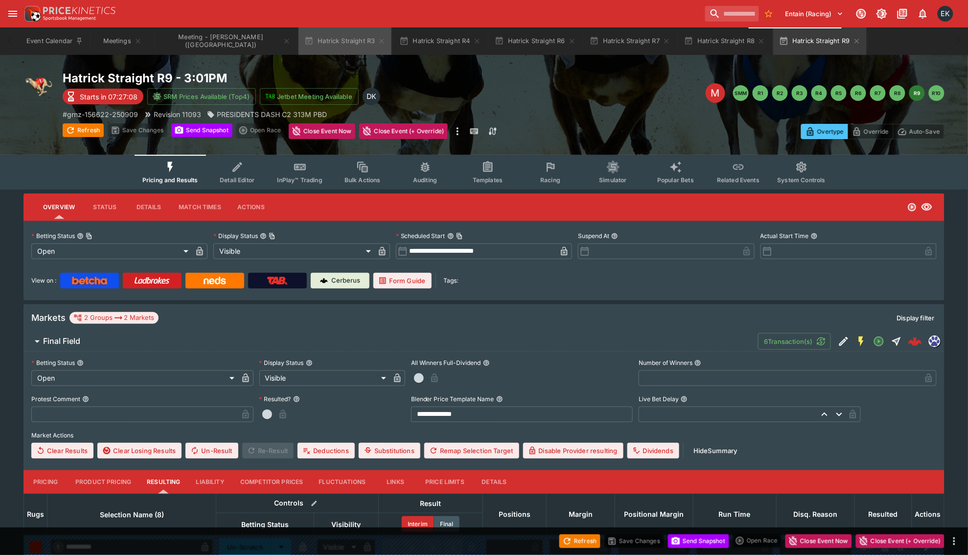
click at [380, 43] on icon "button" at bounding box center [382, 41] width 4 height 4
click at [378, 43] on icon "button" at bounding box center [382, 41] width 8 height 8
click at [475, 43] on icon "button" at bounding box center [477, 41] width 4 height 4
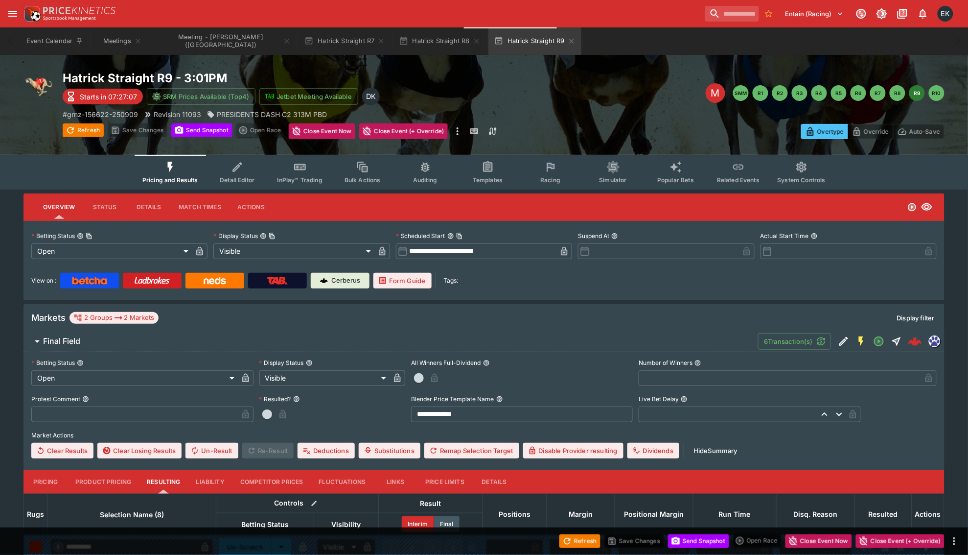
click at [379, 43] on icon "button" at bounding box center [381, 41] width 4 height 4
click at [380, 43] on icon "button" at bounding box center [382, 41] width 4 height 4
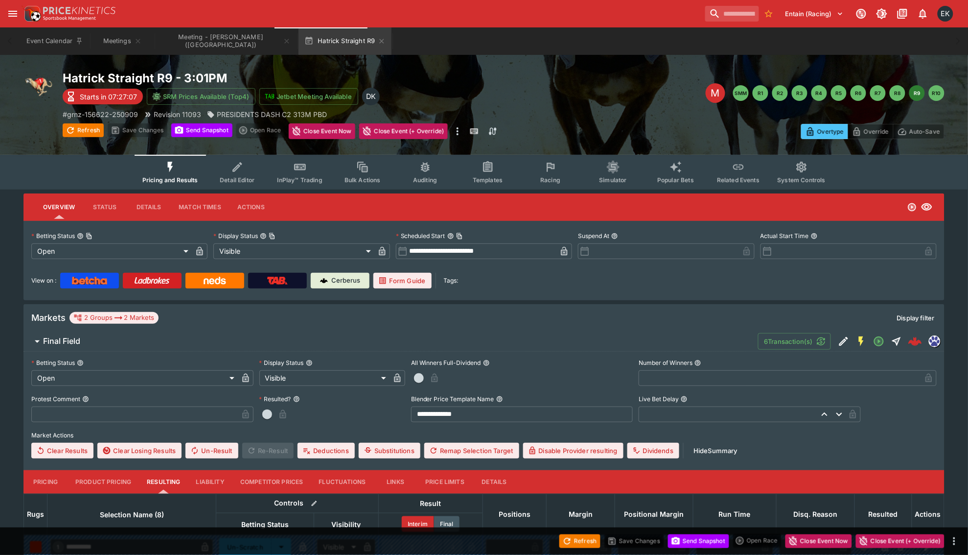
click at [380, 43] on icon "button" at bounding box center [382, 41] width 4 height 4
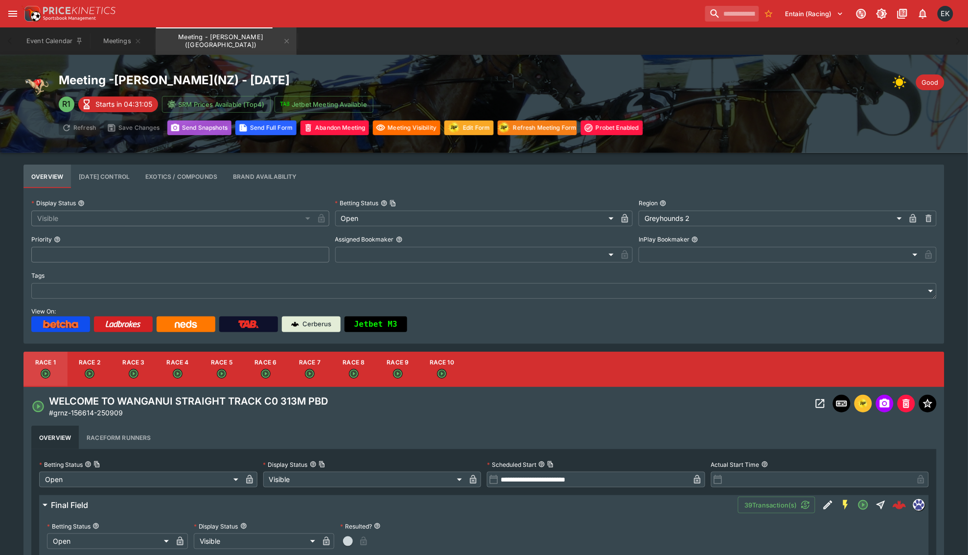
click at [224, 131] on button "Send Snapshot s" at bounding box center [199, 127] width 64 height 15
click at [219, 133] on button "Send Snapshot s" at bounding box center [199, 127] width 64 height 15
type input "*****"
type input "****"
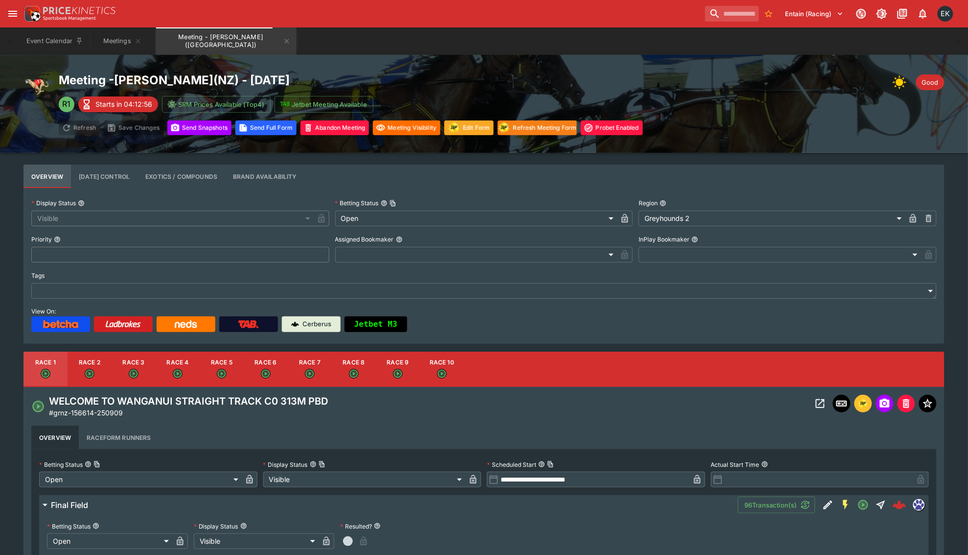
type input "****"
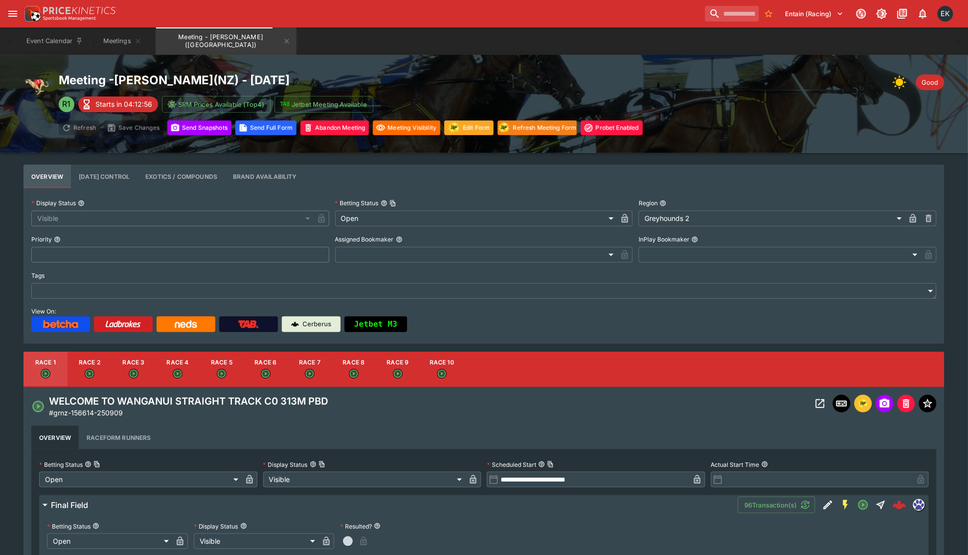
type input "****"
